Goal: Information Seeking & Learning: Learn about a topic

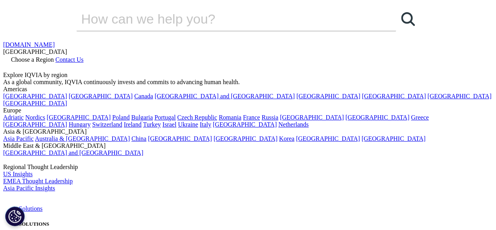
click at [280, 120] on link "[GEOGRAPHIC_DATA]" at bounding box center [312, 117] width 64 height 7
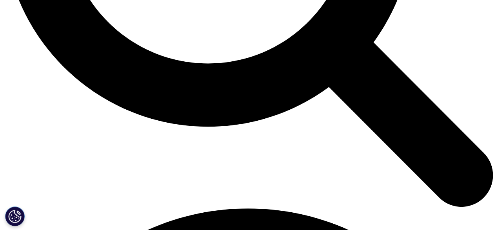
scroll to position [785, 0]
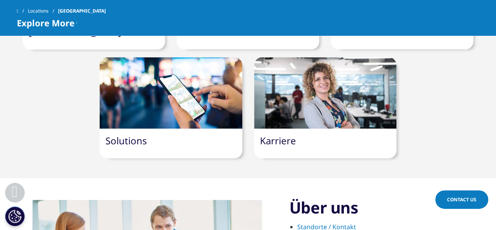
click at [297, 129] on div "Karriere" at bounding box center [325, 143] width 142 height 29
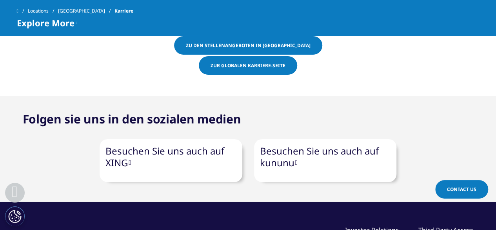
scroll to position [589, 0]
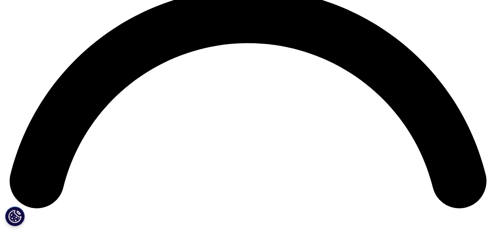
scroll to position [1088, 0]
